Goal: Task Accomplishment & Management: Manage account settings

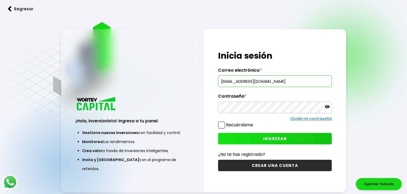
type input "[EMAIL_ADDRESS][DOMAIN_NAME]"
click at [222, 126] on span at bounding box center [221, 124] width 7 height 7
click at [254, 122] on input "Recuérdame" at bounding box center [254, 122] width 0 height 0
click at [283, 135] on button "INGRESAR" at bounding box center [275, 138] width 114 height 11
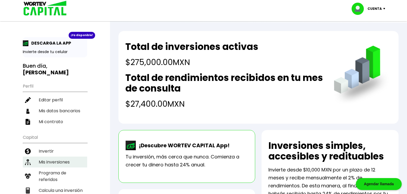
click at [56, 156] on li "Mis inversiones" at bounding box center [55, 161] width 64 height 11
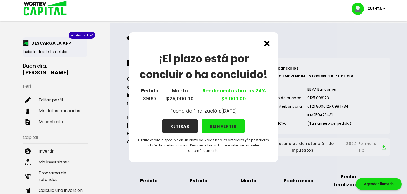
click at [178, 124] on button "RETIRAR" at bounding box center [179, 126] width 35 height 14
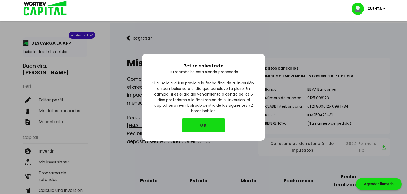
click at [197, 124] on button "OK" at bounding box center [203, 125] width 43 height 14
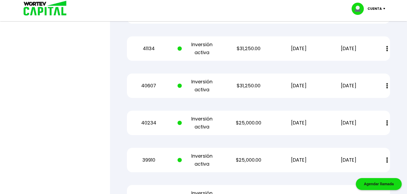
scroll to position [504, 0]
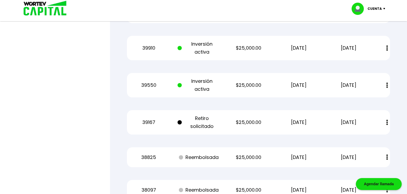
click at [380, 8] on p "Cuenta" at bounding box center [375, 9] width 14 height 8
click at [367, 34] on li "Cerrar sesión" at bounding box center [369, 35] width 42 height 11
